Goal: Browse casually

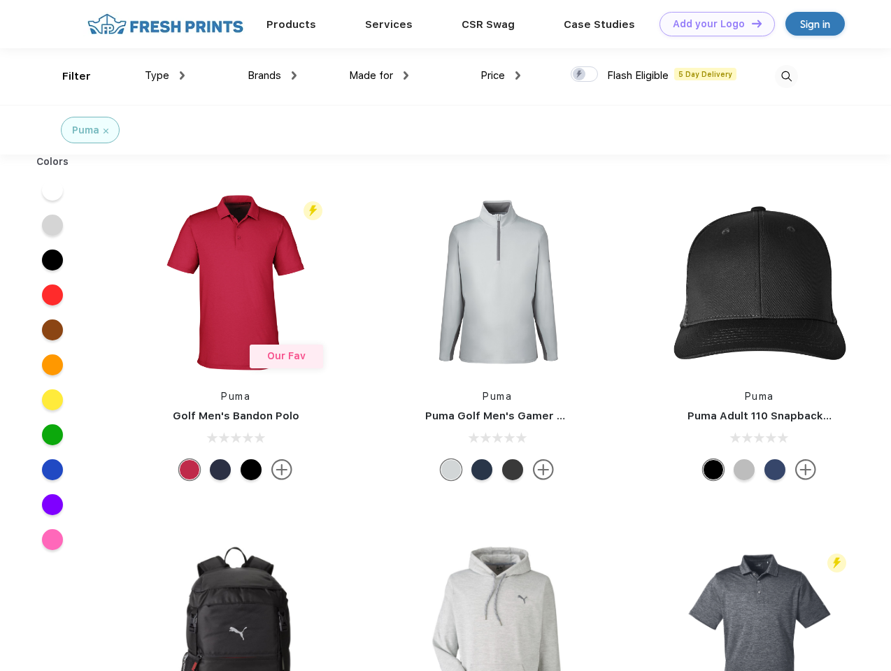
click at [712, 24] on link "Add your Logo Design Tool" at bounding box center [717, 24] width 115 height 24
click at [0, 0] on div "Design Tool" at bounding box center [0, 0] width 0 height 0
click at [751, 23] on link "Add your Logo Design Tool" at bounding box center [717, 24] width 115 height 24
click at [67, 76] on div "Filter" at bounding box center [76, 77] width 29 height 16
click at [165, 76] on span "Type" at bounding box center [157, 75] width 24 height 13
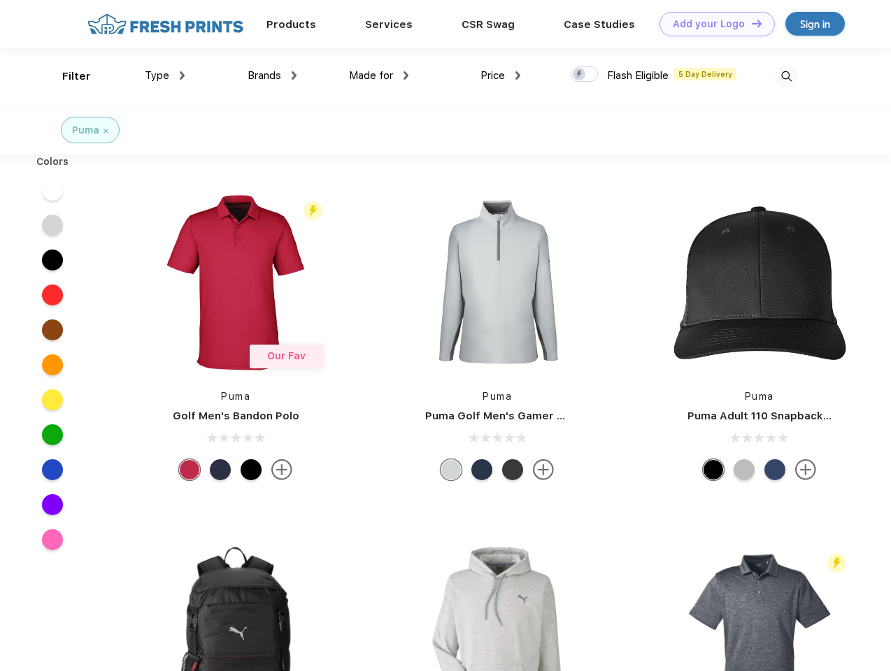
click at [272, 76] on span "Brands" at bounding box center [265, 75] width 34 height 13
click at [379, 76] on span "Made for" at bounding box center [371, 75] width 44 height 13
click at [501, 76] on span "Price" at bounding box center [493, 75] width 24 height 13
click at [585, 75] on div at bounding box center [584, 73] width 27 height 15
click at [580, 75] on input "checkbox" at bounding box center [575, 70] width 9 height 9
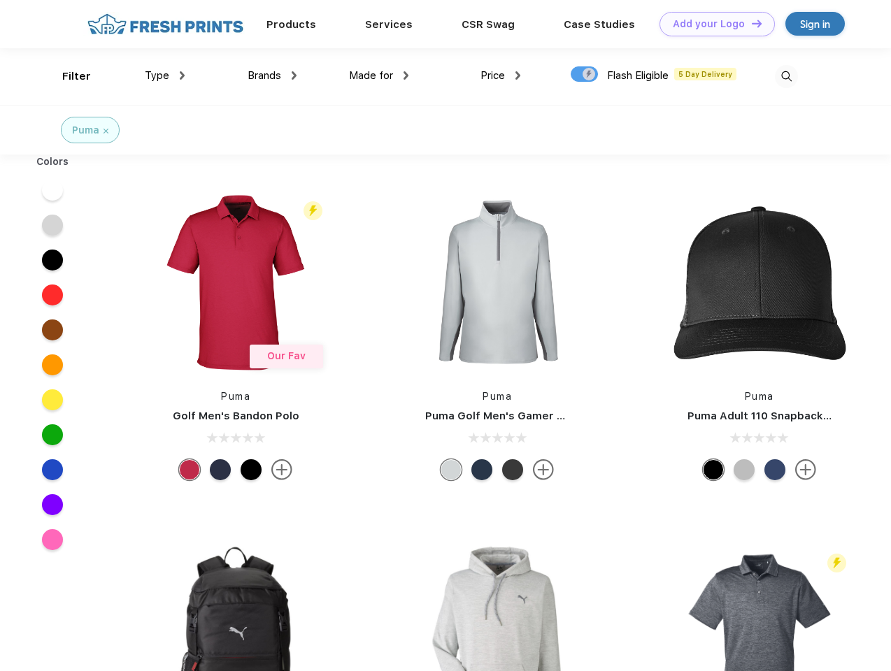
click at [786, 76] on img at bounding box center [786, 76] width 23 height 23
